Goal: Download file/media

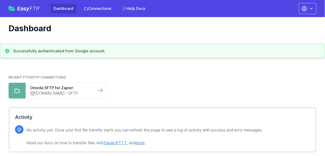
click at [62, 101] on div "Recent FTP/SFTP Connections Omeda SFTP for Zapier [DOMAIN_NAME] - SFTP" at bounding box center [163, 87] width 308 height 32
click at [62, 96] on div "Omeda SFTP for Zapier [DOMAIN_NAME] - SFTP" at bounding box center [61, 90] width 70 height 15
click at [64, 88] on link "Omeda SFTP for Zapier" at bounding box center [61, 87] width 62 height 5
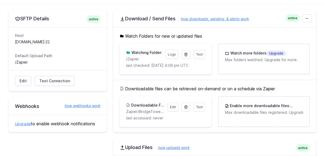
scroll to position [64, 0]
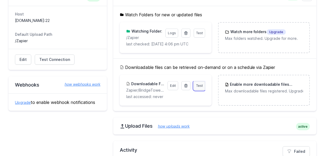
click at [201, 85] on span "Test" at bounding box center [199, 86] width 7 height 4
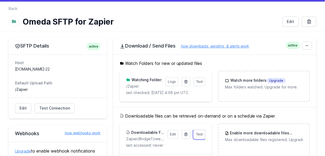
scroll to position [0, 0]
